Goal: Navigation & Orientation: Find specific page/section

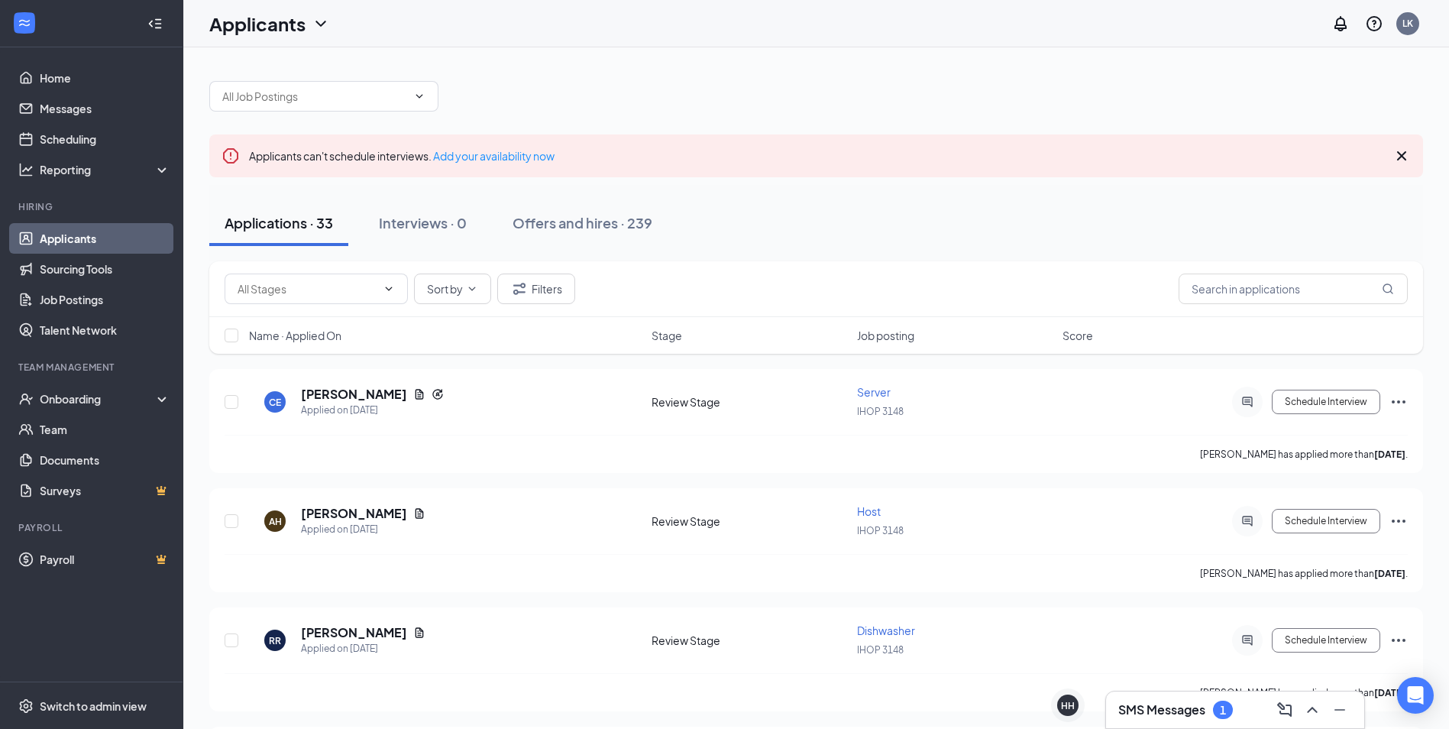
click at [1173, 713] on h3 "SMS Messages" at bounding box center [1161, 709] width 87 height 17
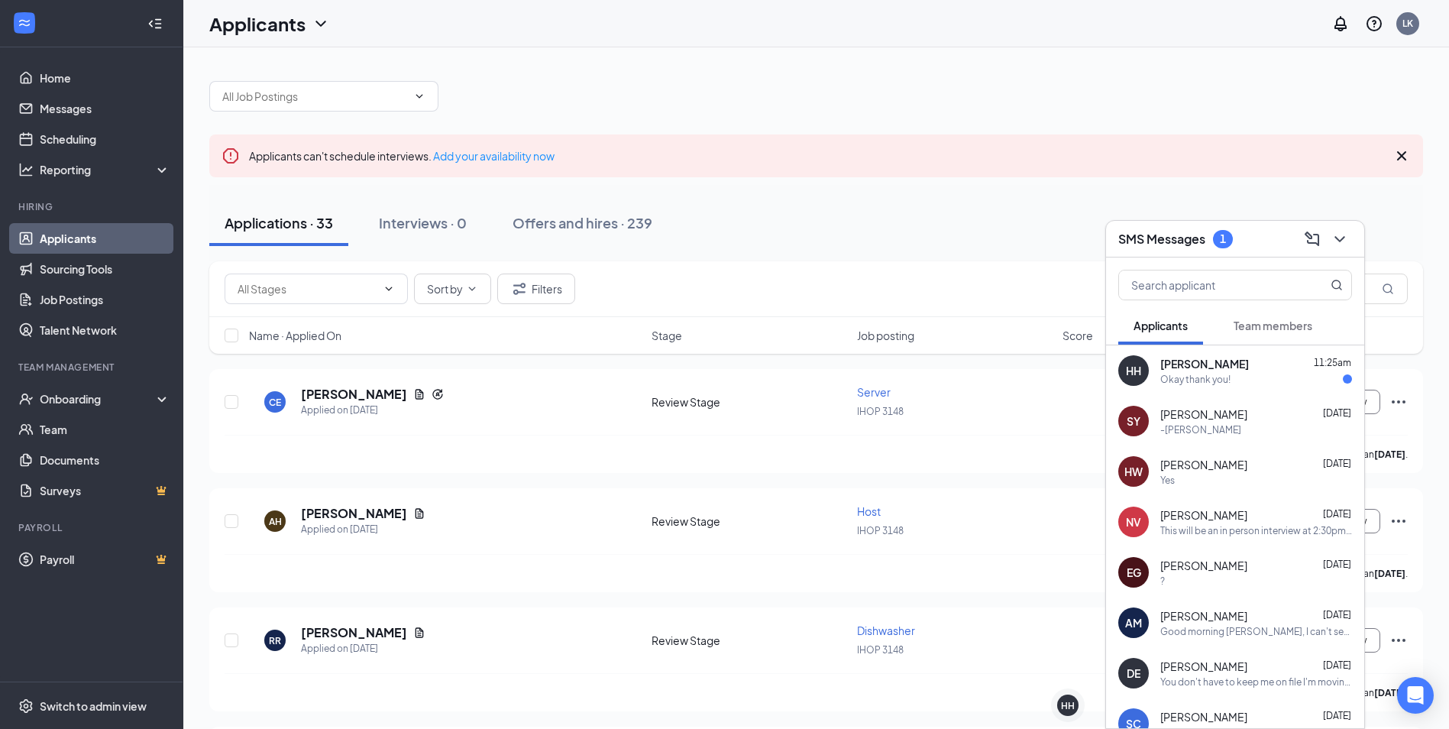
click at [1212, 369] on span "[PERSON_NAME]" at bounding box center [1204, 363] width 89 height 15
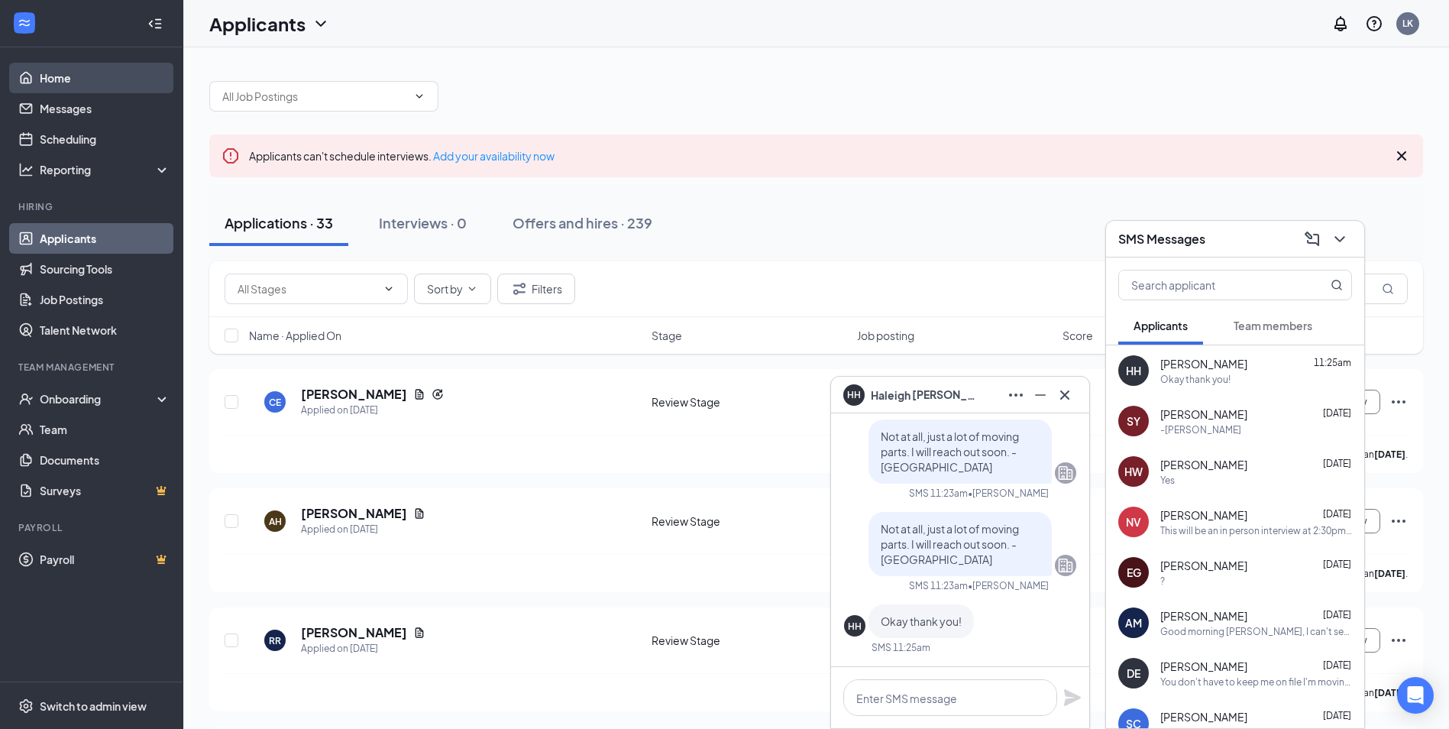
click at [49, 82] on link "Home" at bounding box center [105, 78] width 131 height 31
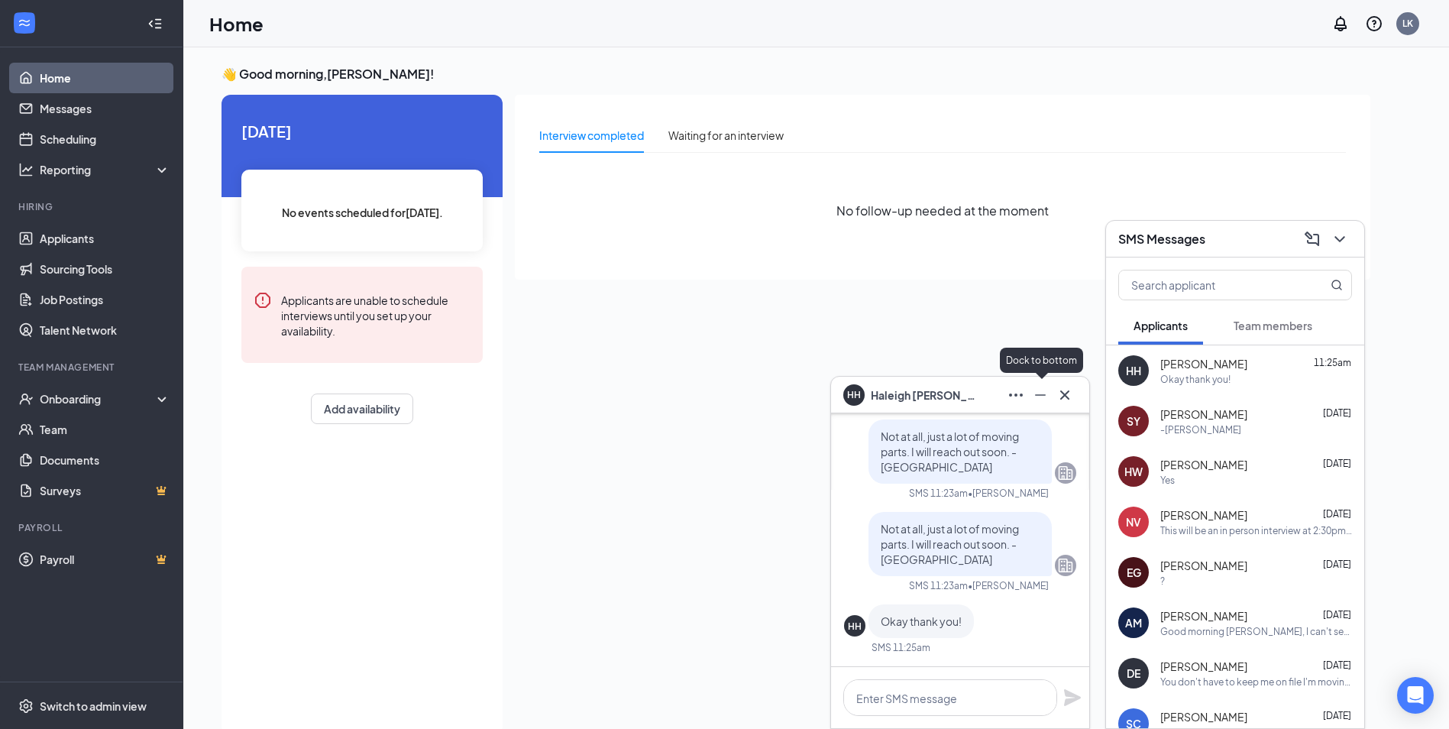
click at [1034, 401] on icon "Minimize" at bounding box center [1040, 395] width 18 height 18
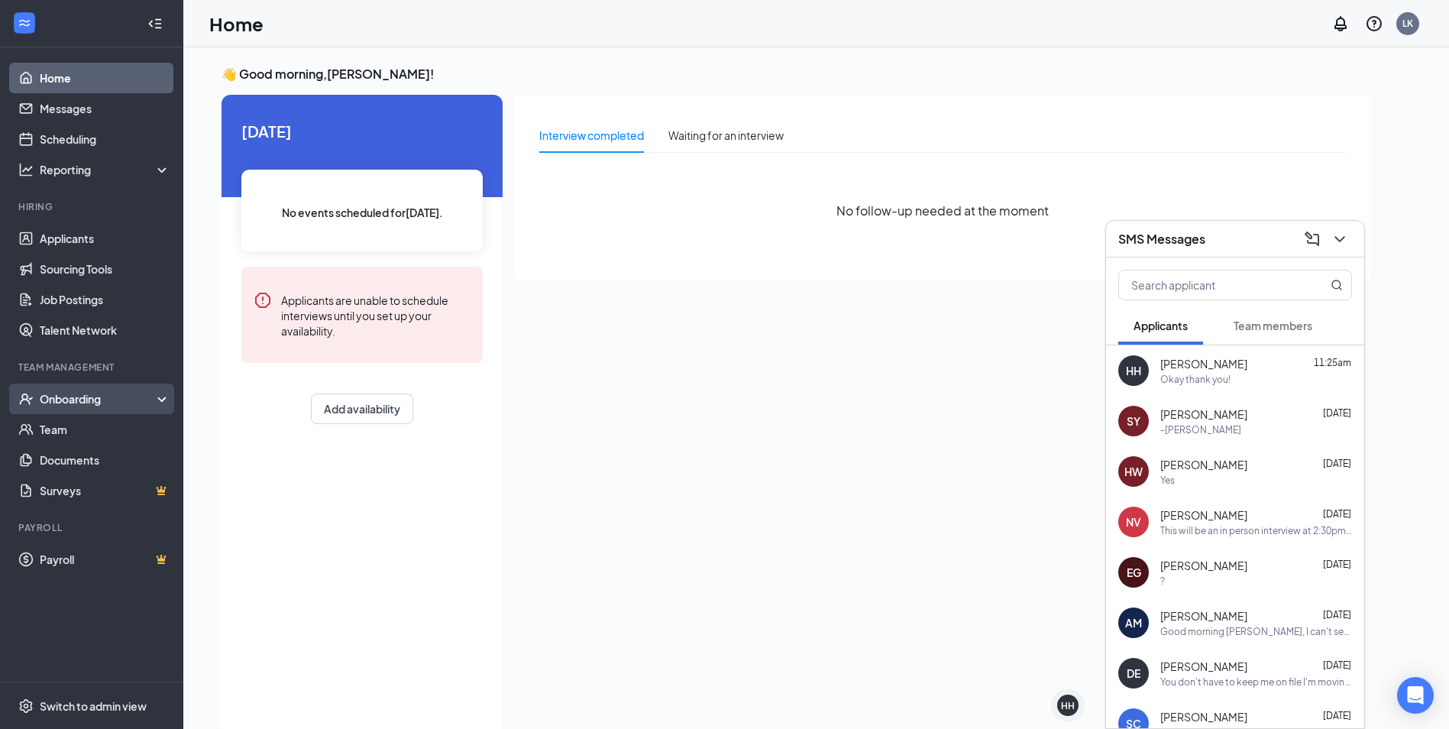
click at [77, 398] on div "Onboarding" at bounding box center [99, 398] width 118 height 15
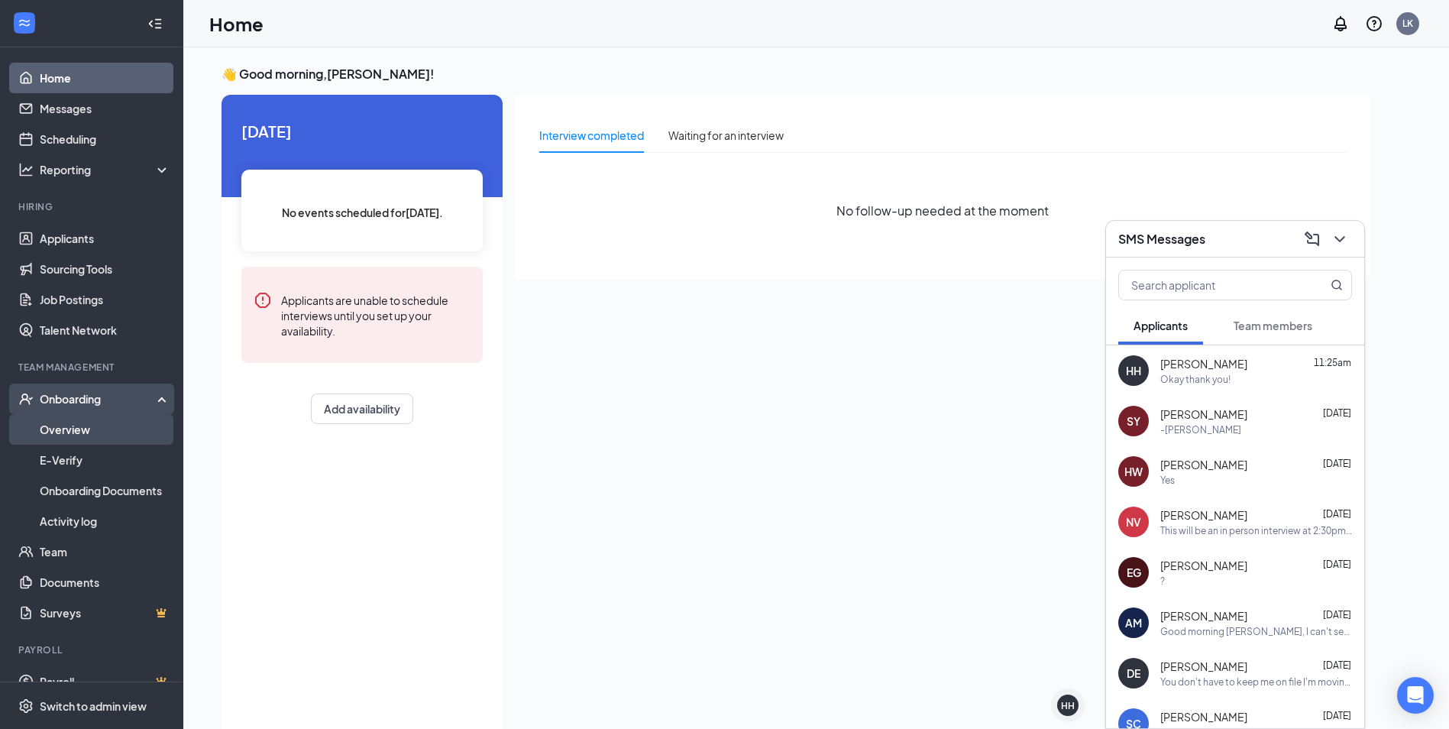
click at [73, 416] on link "Overview" at bounding box center [105, 429] width 131 height 31
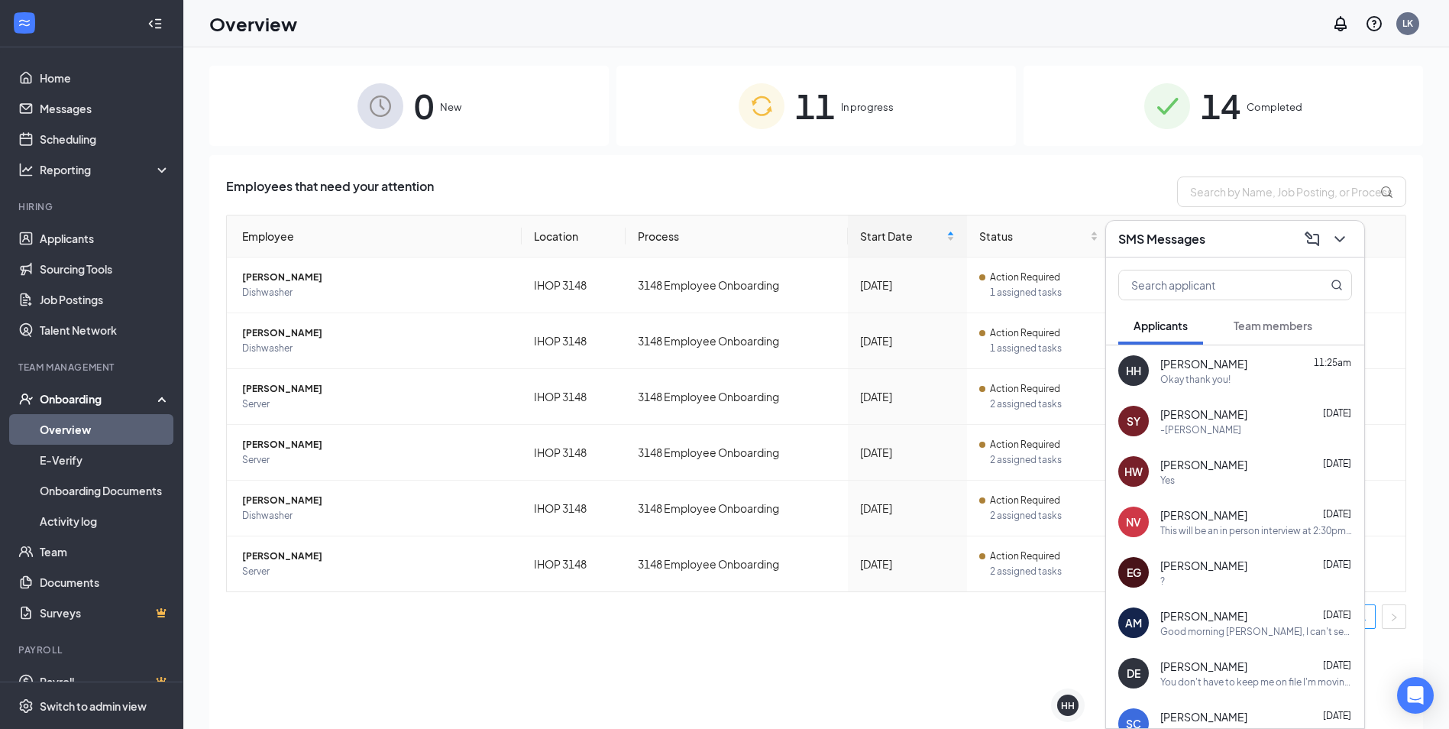
drag, startPoint x: 272, startPoint y: 170, endPoint x: 711, endPoint y: 182, distance: 439.4
click at [711, 182] on div "Employees that need your attention" at bounding box center [816, 191] width 1180 height 31
